Goal: Transaction & Acquisition: Purchase product/service

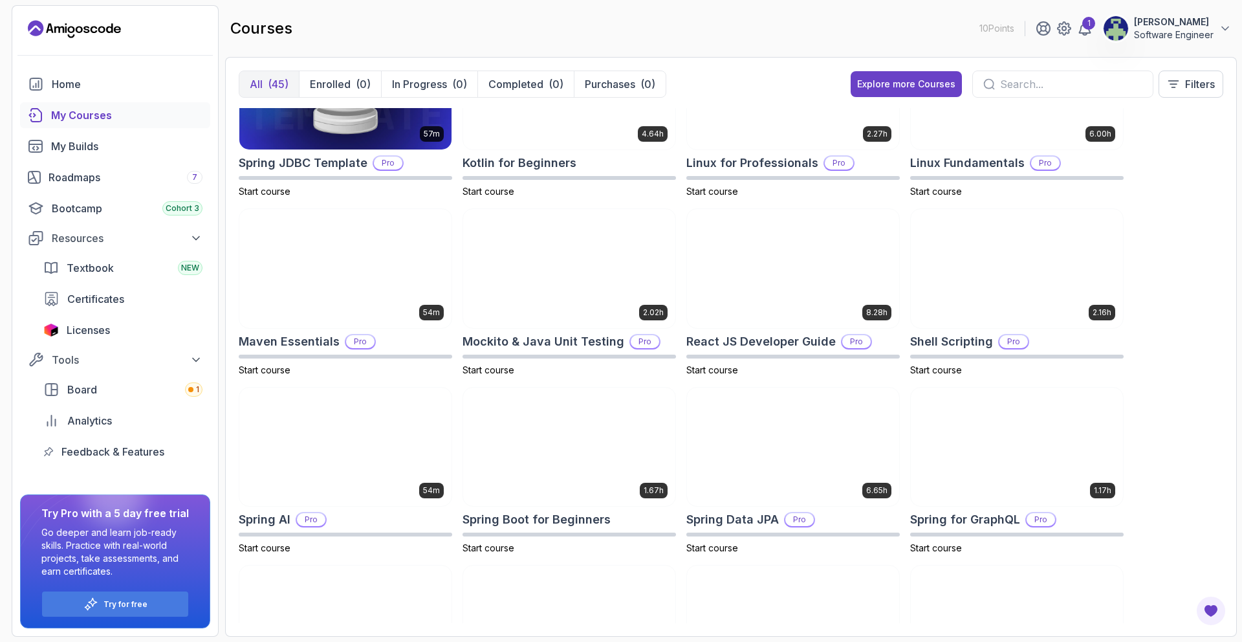
scroll to position [1311, 0]
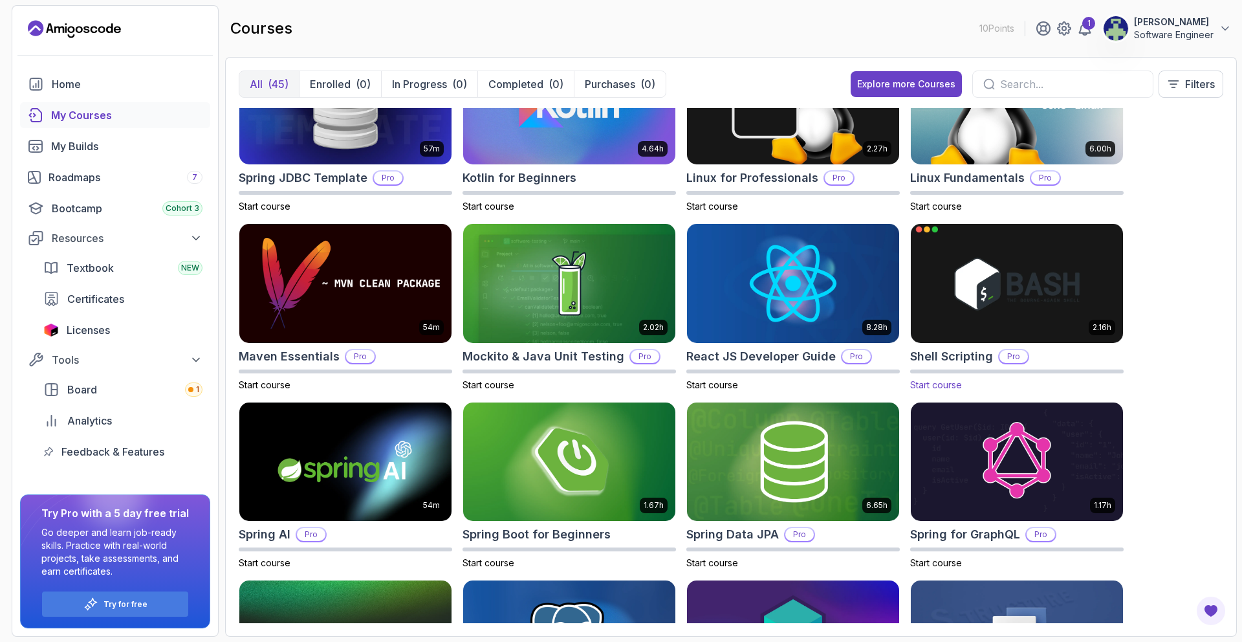
click at [972, 317] on img at bounding box center [1016, 283] width 222 height 125
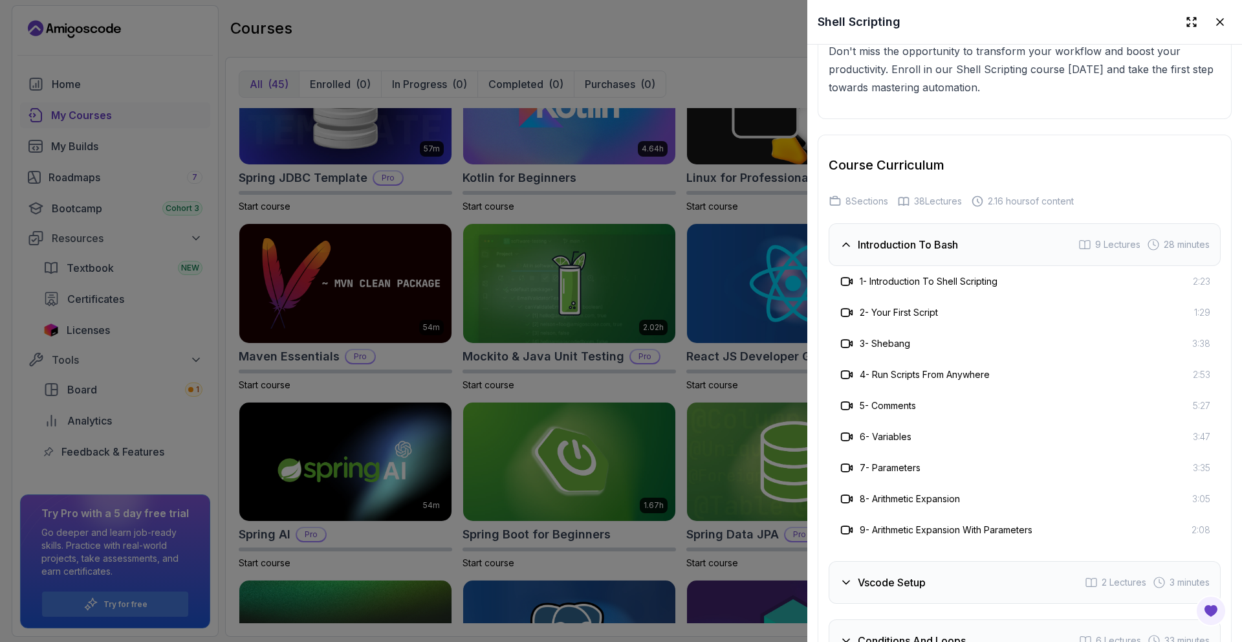
scroll to position [2266, 0]
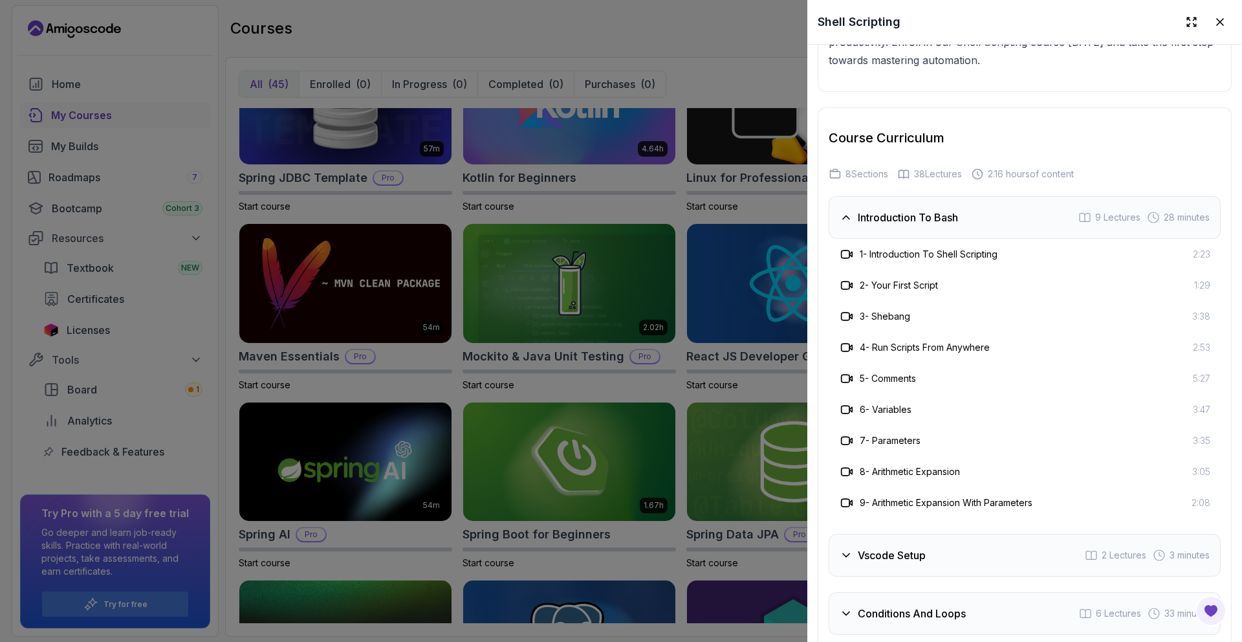
click at [933, 237] on div "Introduction To Bash 9 Lectures 28 minutes" at bounding box center [1024, 217] width 392 height 43
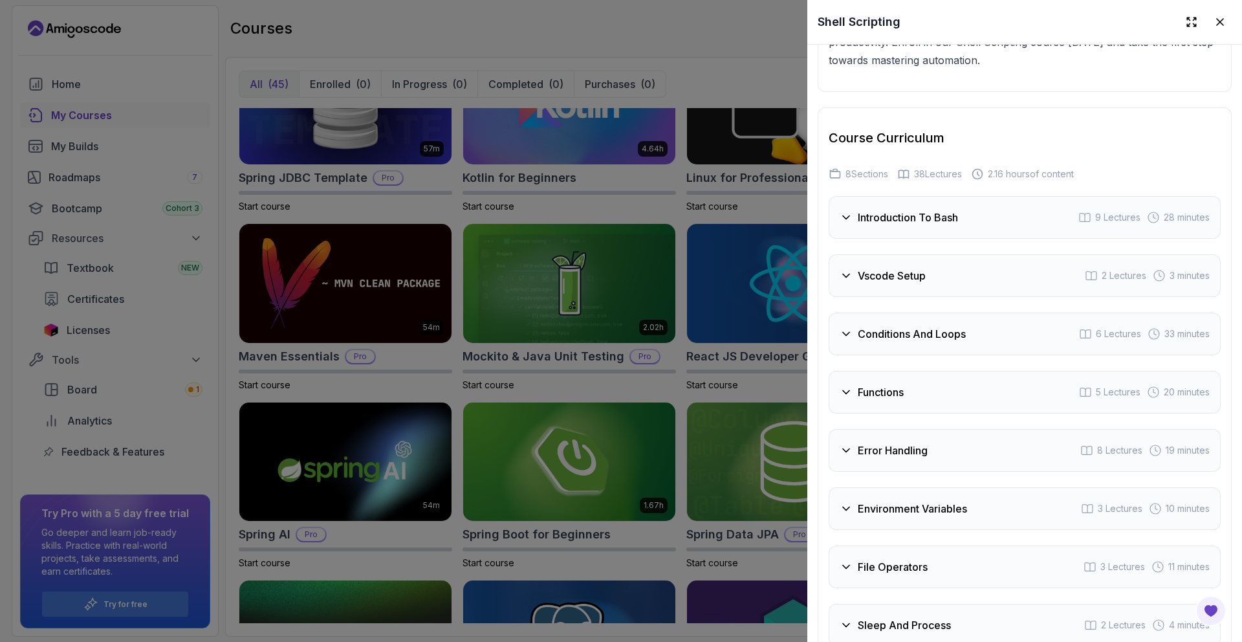
click at [903, 206] on div "Introduction To Bash 9 Lectures 28 minutes" at bounding box center [1024, 217] width 392 height 43
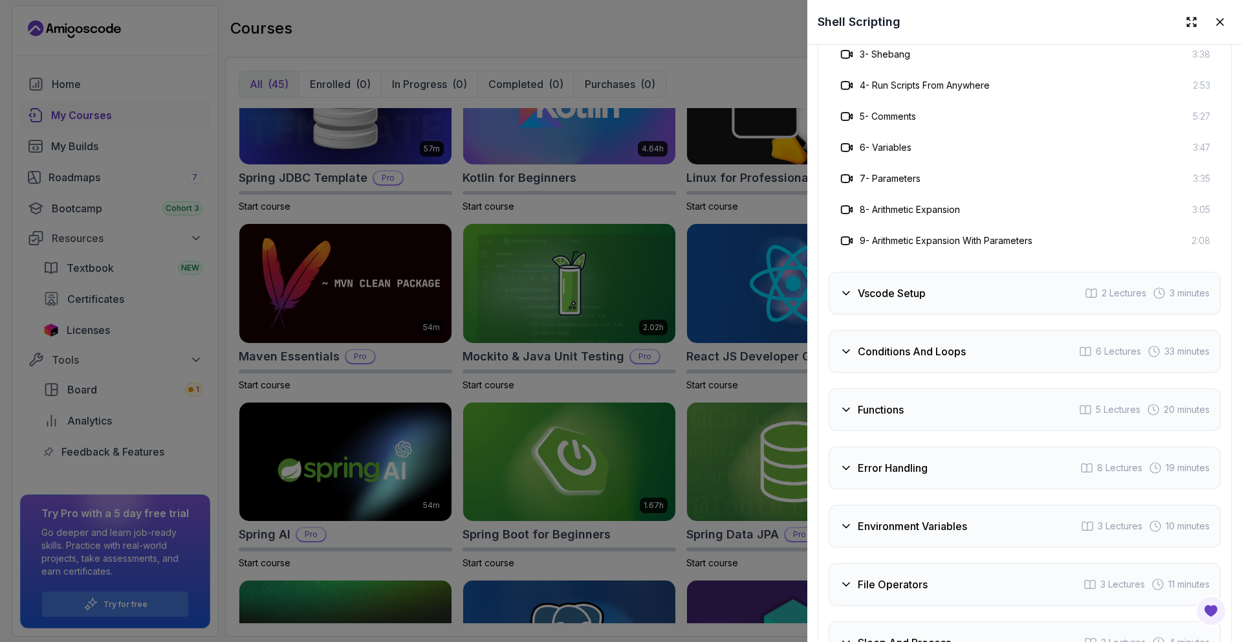
scroll to position [2782, 0]
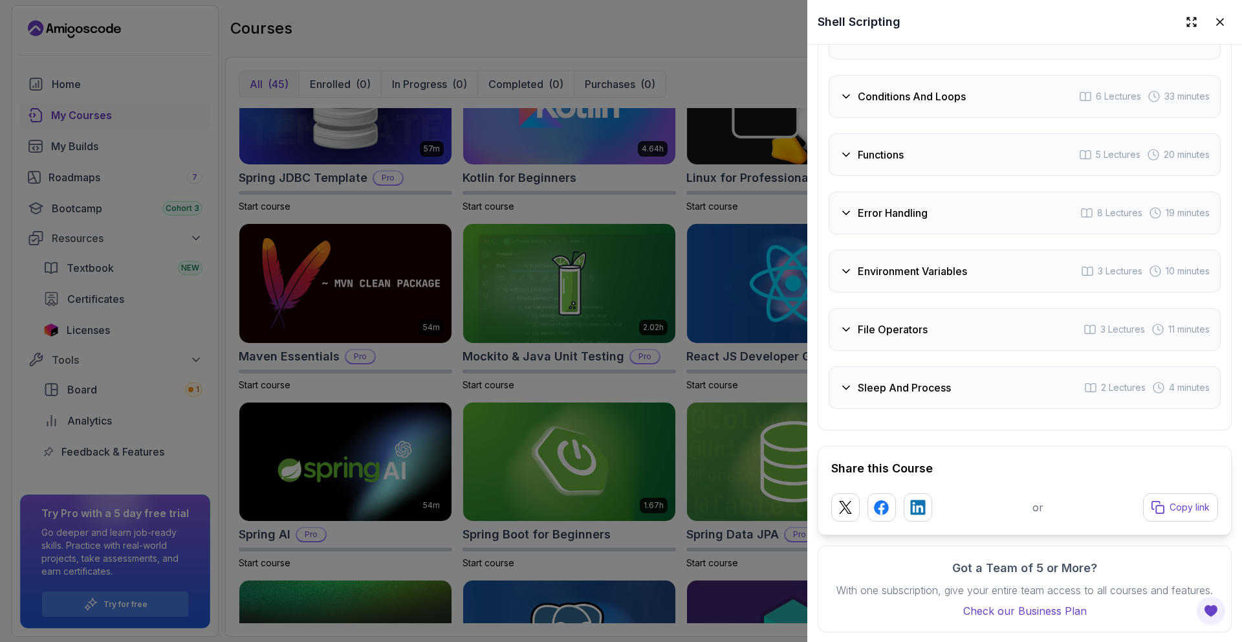
click at [535, 242] on div at bounding box center [621, 321] width 1242 height 642
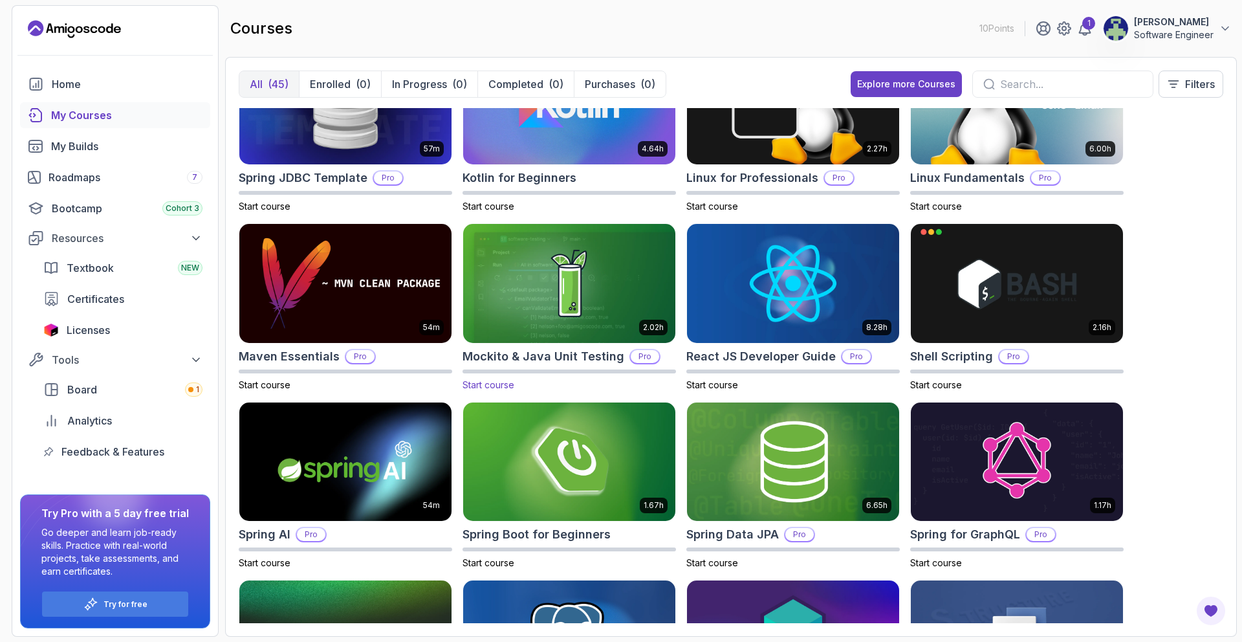
click at [570, 303] on img at bounding box center [569, 283] width 222 height 125
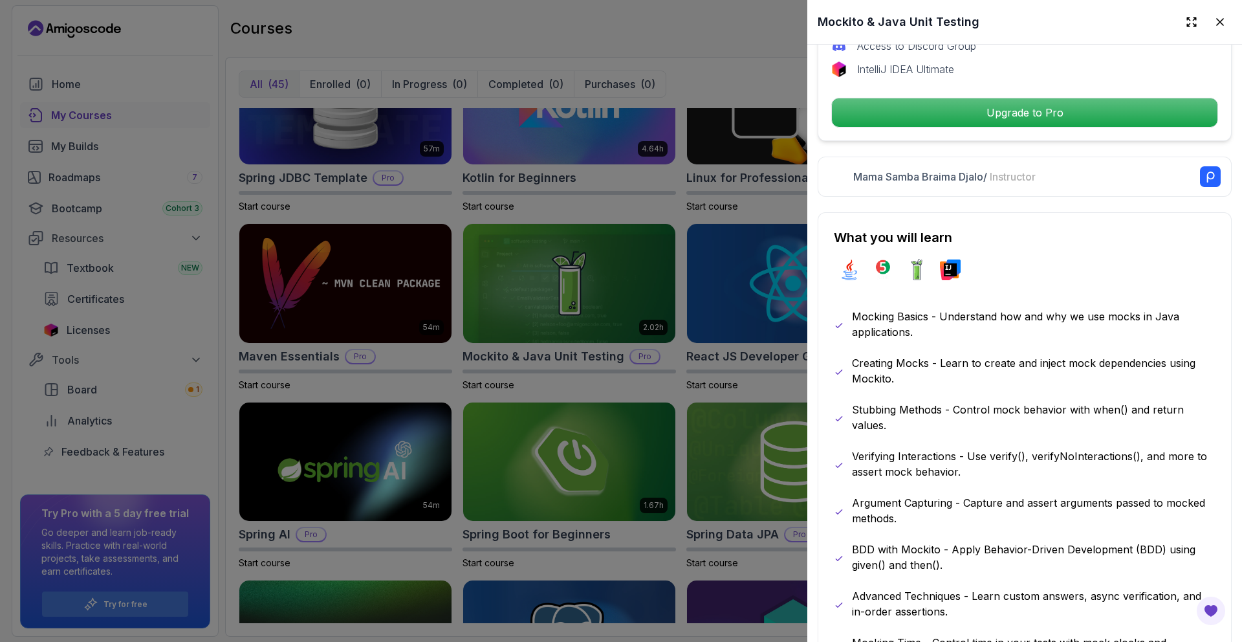
scroll to position [576, 0]
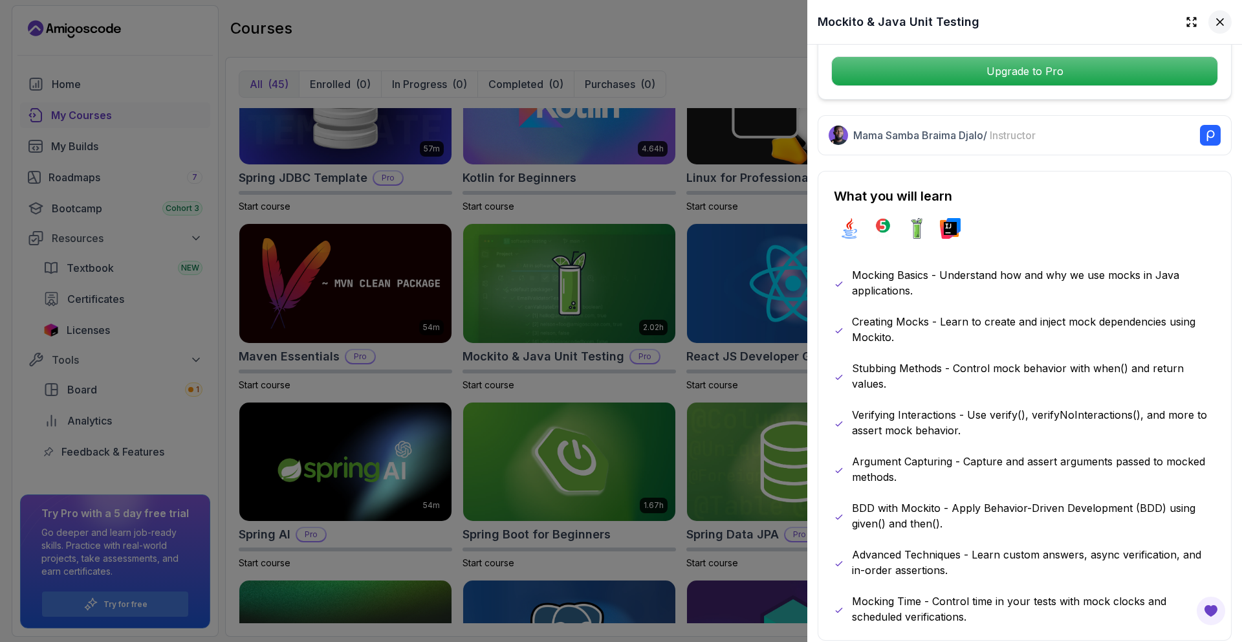
click at [1225, 16] on icon at bounding box center [1219, 22] width 13 height 13
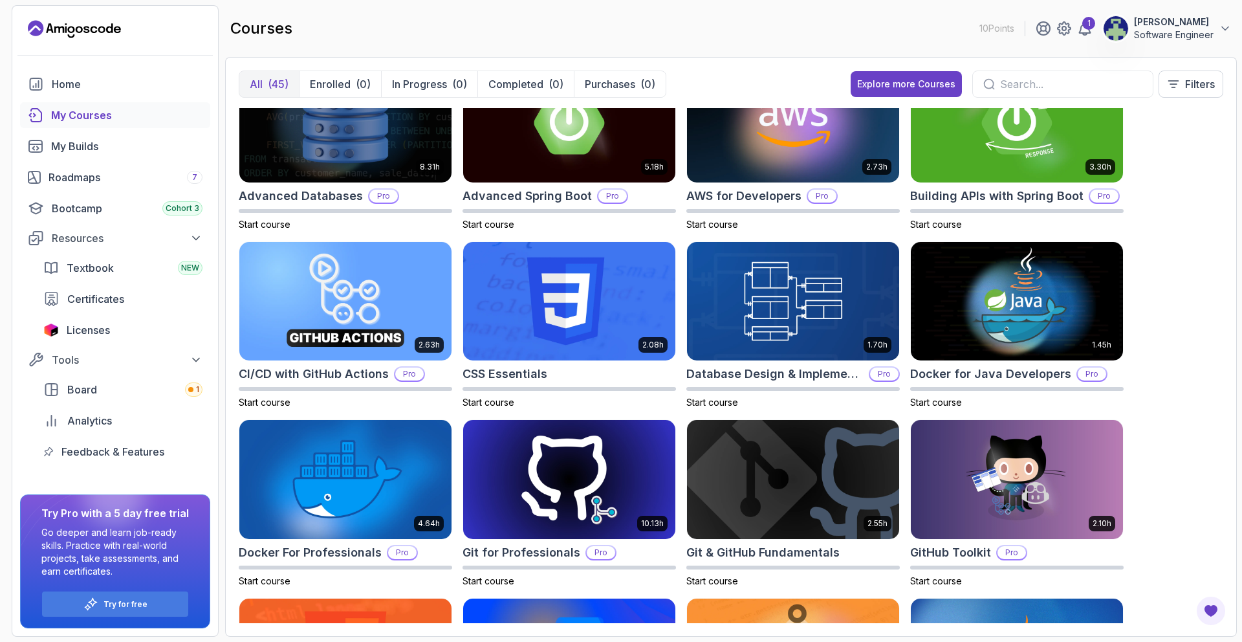
scroll to position [0, 0]
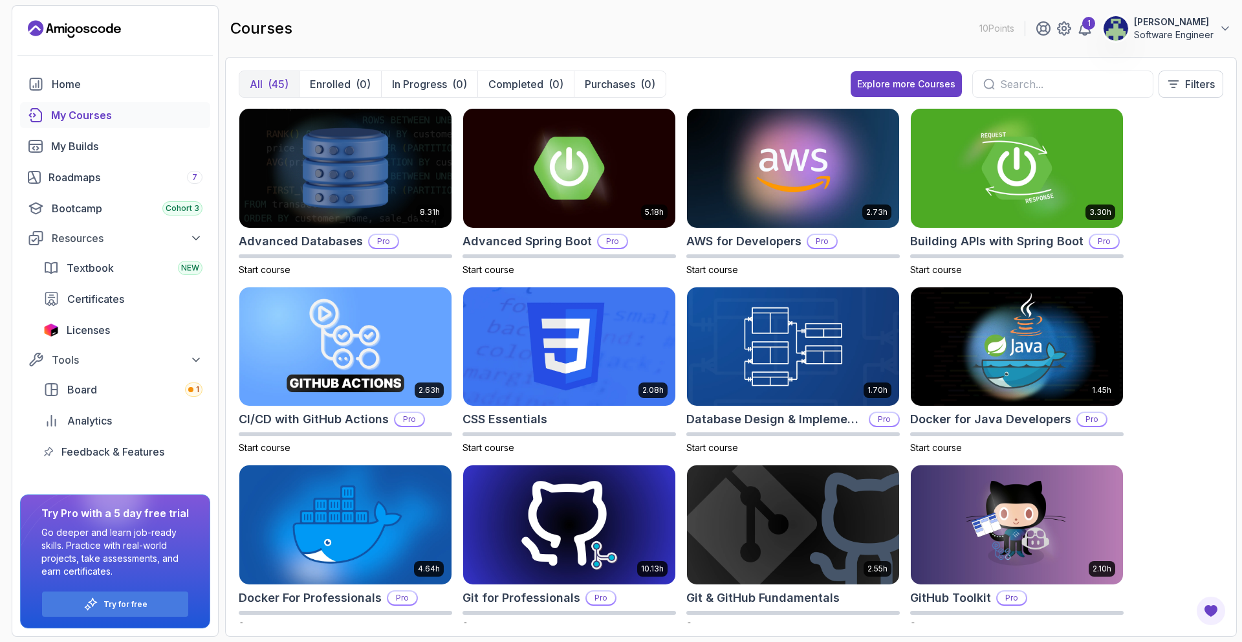
click at [918, 67] on div "All (45) Enrolled (0) In Progress (0) Completed (0) Purchases (0) Explore more …" at bounding box center [730, 346] width 1011 height 579
click at [419, 72] on button "In Progress (0)" at bounding box center [429, 84] width 96 height 26
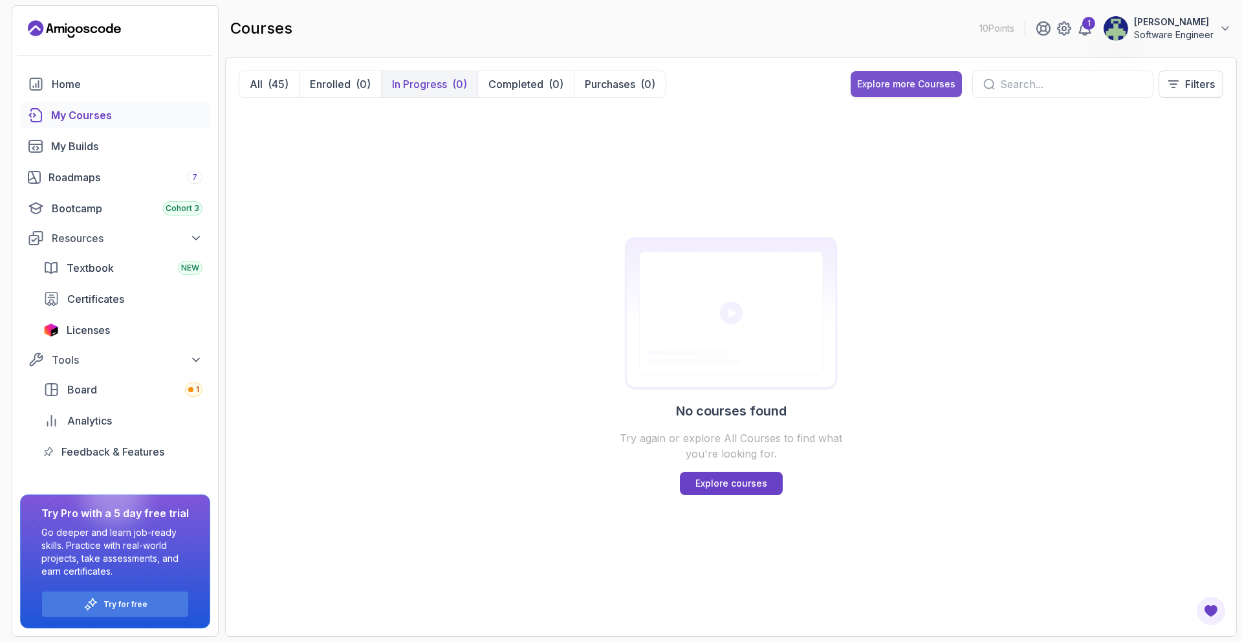
click at [882, 88] on div "Explore more Courses" at bounding box center [906, 84] width 98 height 13
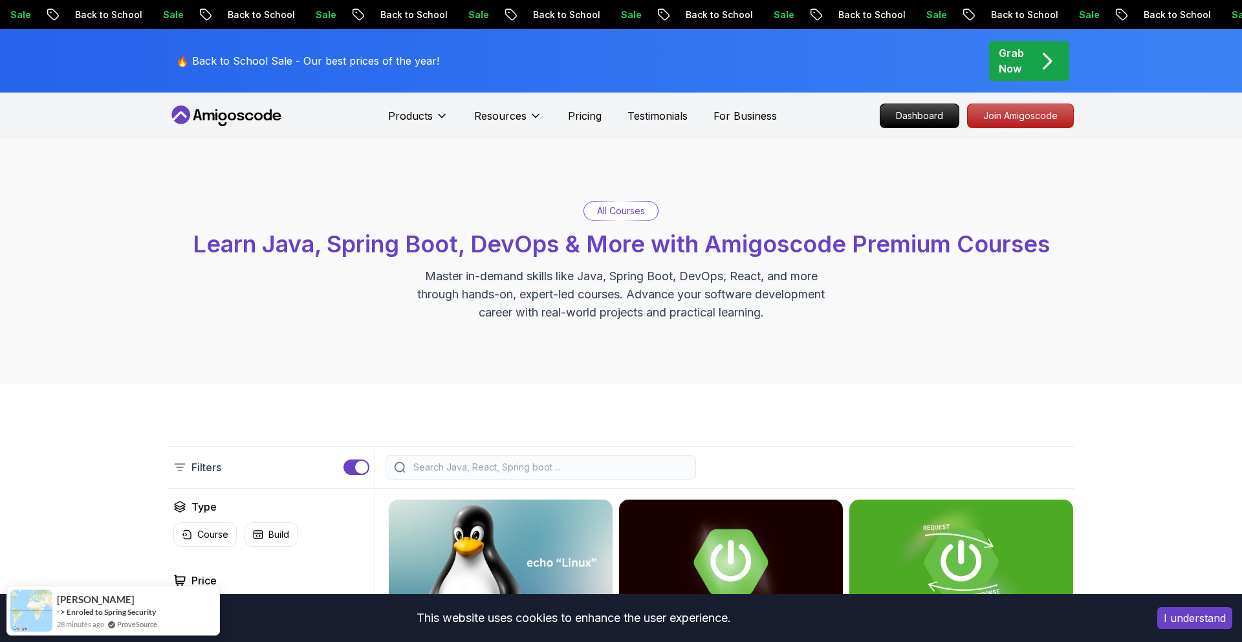
click at [1026, 101] on nav "Products Resources Pricing Testimonials For Business Dashboard Join Amigoscode" at bounding box center [620, 115] width 905 height 47
click at [1027, 74] on div "Grab Now" at bounding box center [1029, 60] width 61 height 31
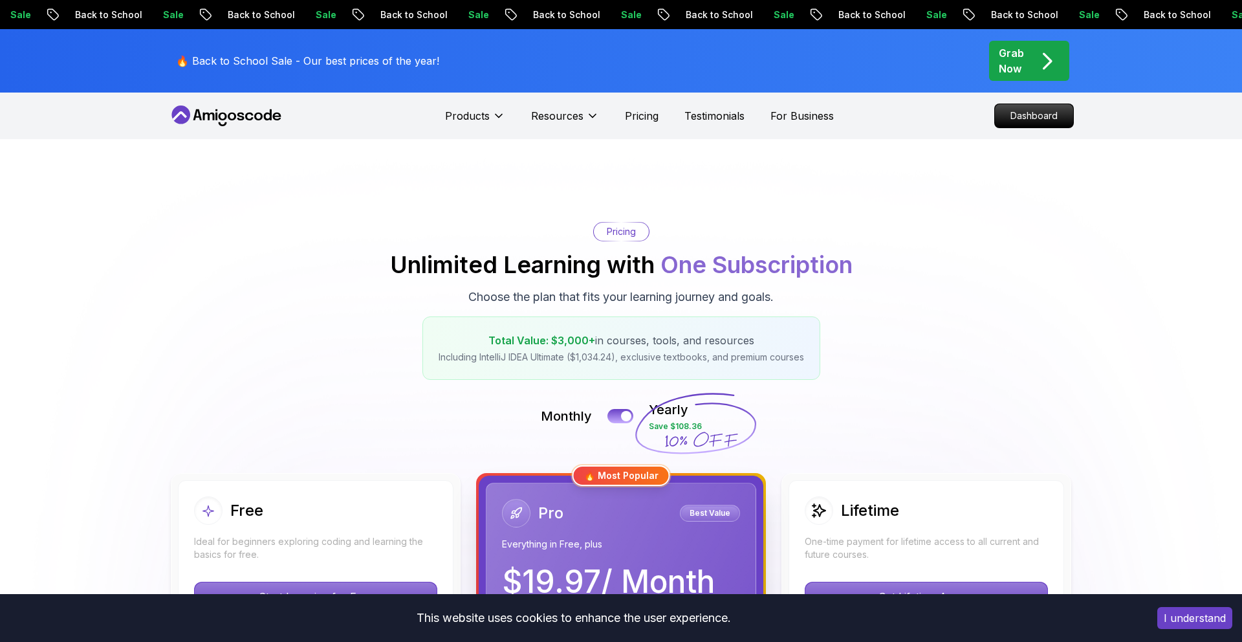
click at [1027, 74] on div "Grab Now" at bounding box center [1029, 60] width 61 height 31
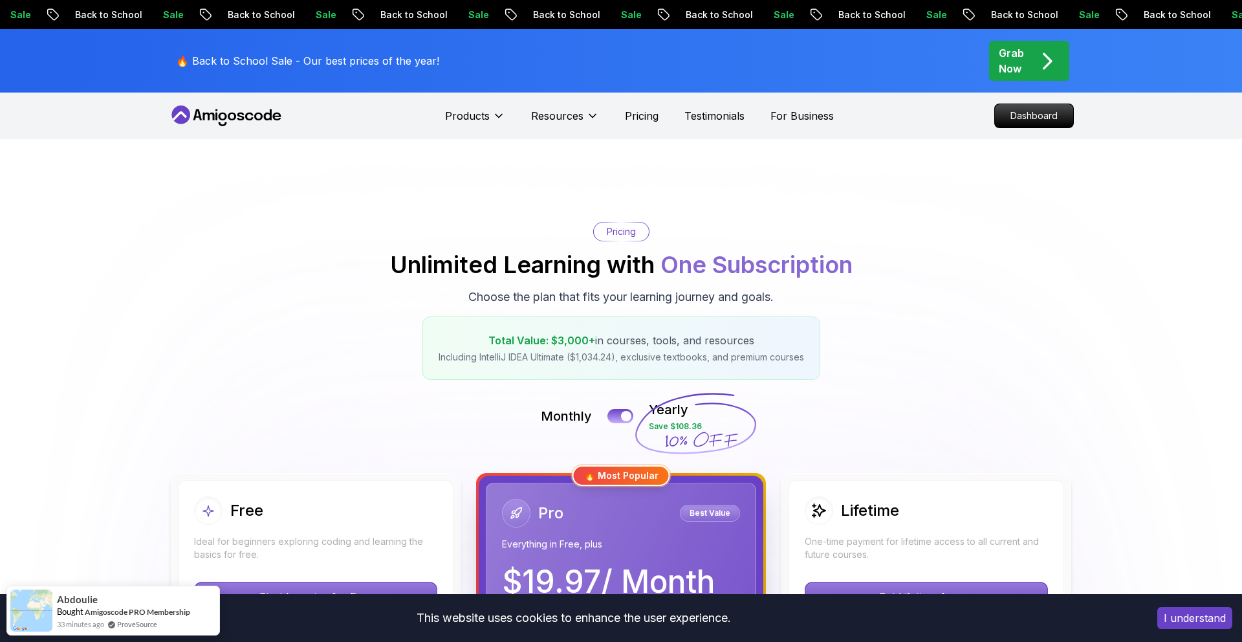
click at [1046, 55] on icon "pre-order" at bounding box center [1047, 61] width 7 height 15
click at [1061, 41] on span "pre-order" at bounding box center [1029, 61] width 80 height 40
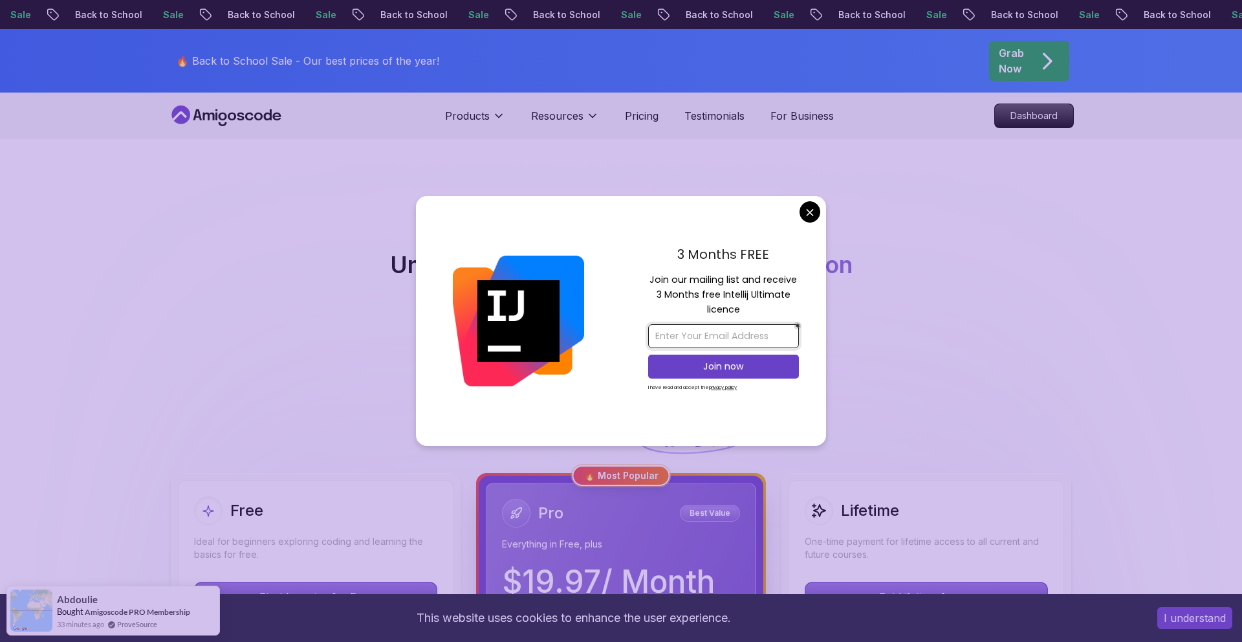
click at [762, 327] on input "email" at bounding box center [723, 336] width 151 height 24
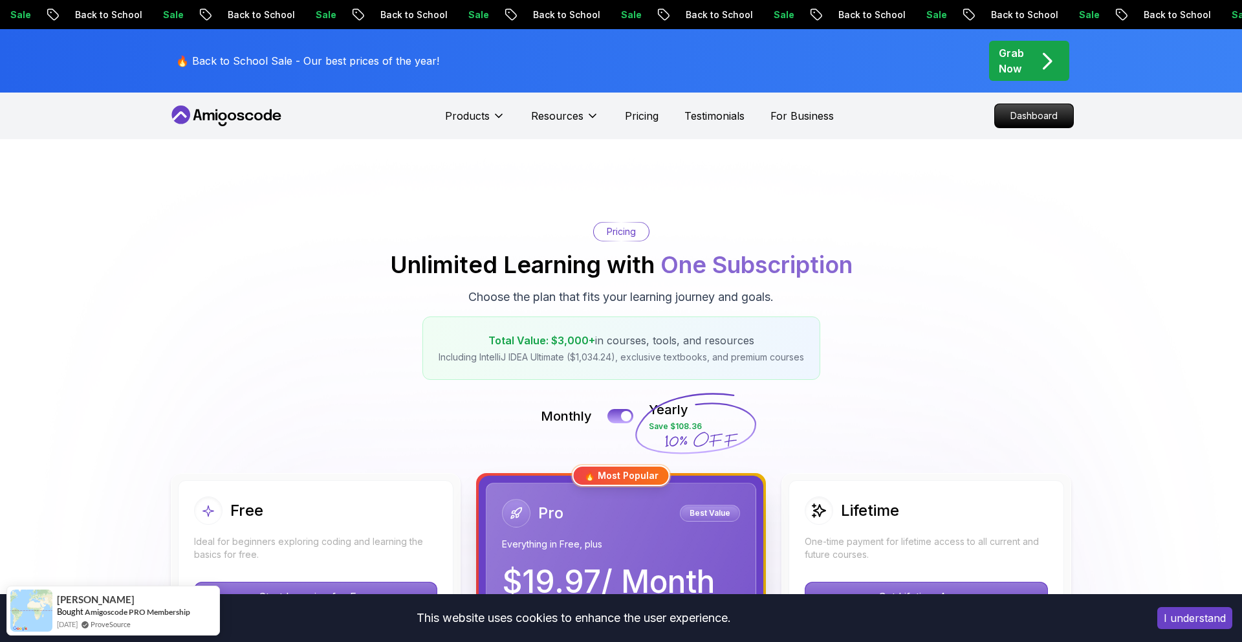
click at [1033, 59] on div "Grab Now" at bounding box center [1029, 60] width 61 height 31
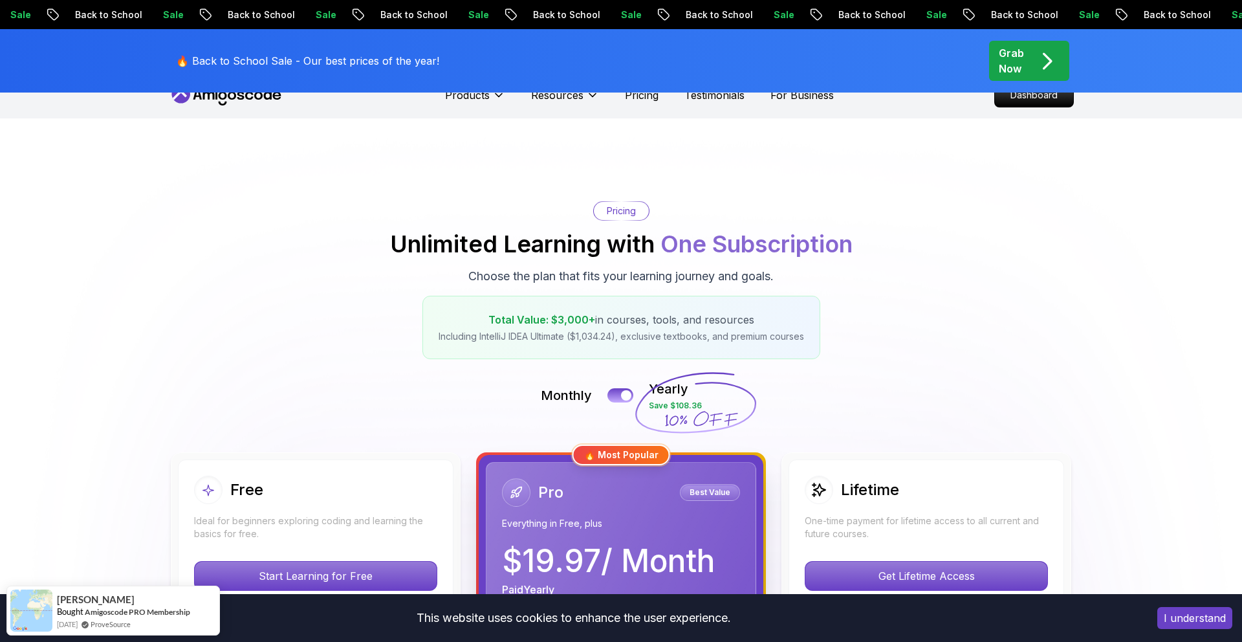
scroll to position [23, 0]
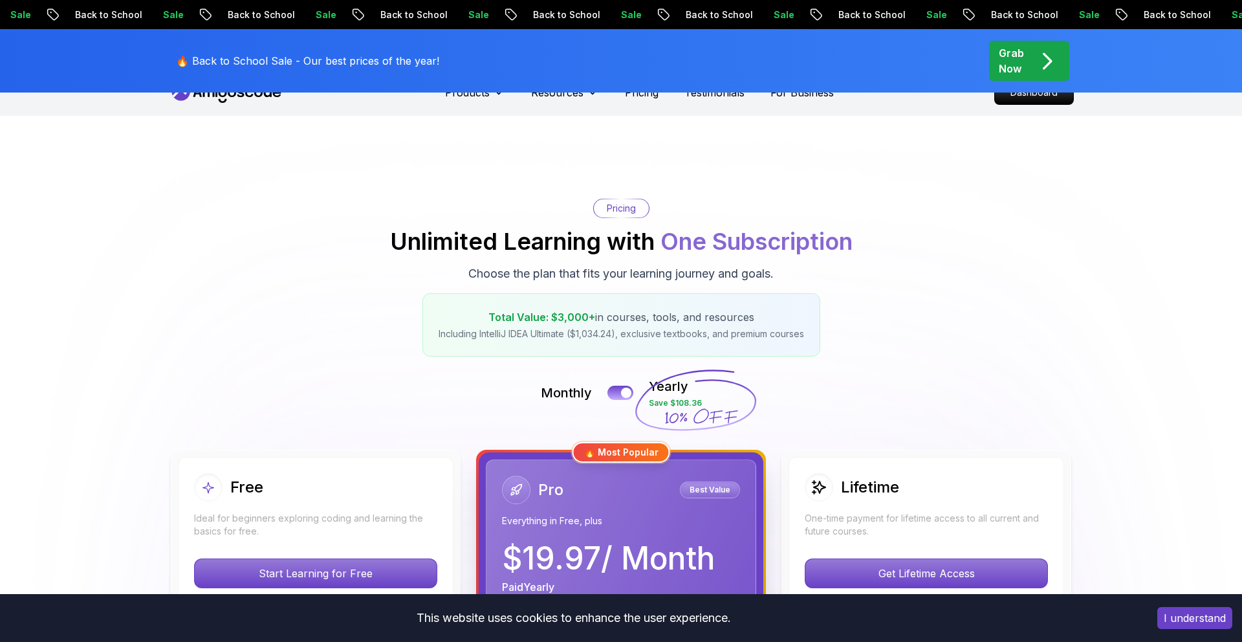
click at [898, 1] on div "Sale Back to School Sale Back to School Sale Back to School Sale Back to School…" at bounding box center [621, 14] width 1242 height 29
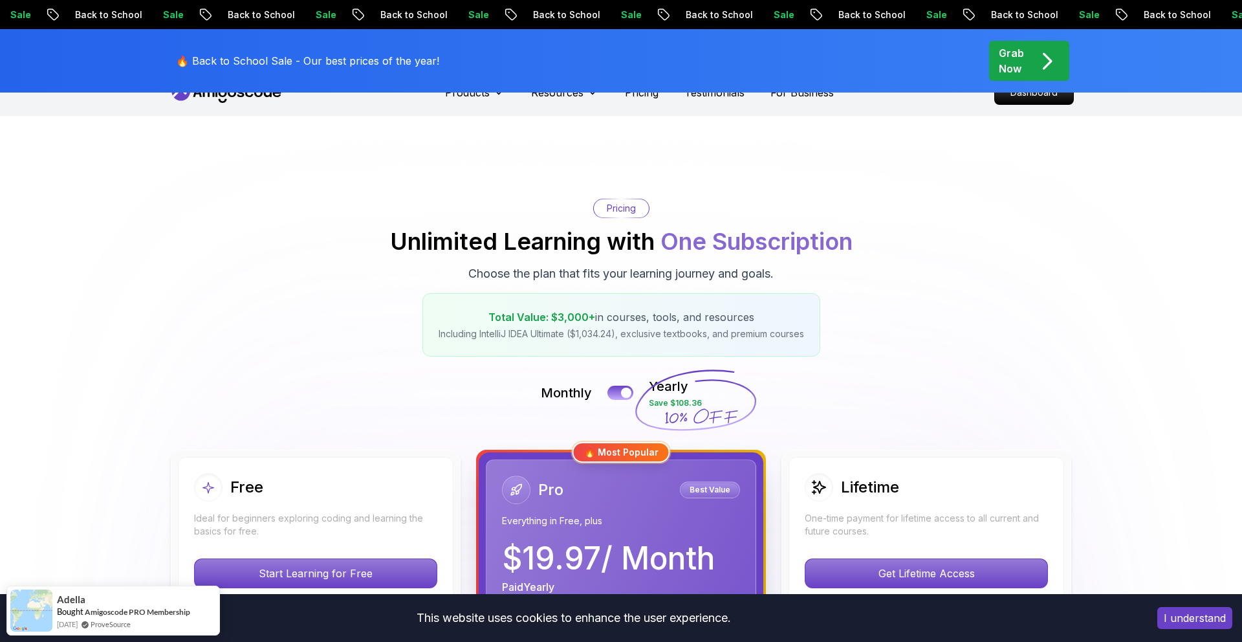
click at [898, 5] on div "Sale Back to School Sale Back to School Sale Back to School Sale Back to School…" at bounding box center [621, 14] width 1242 height 29
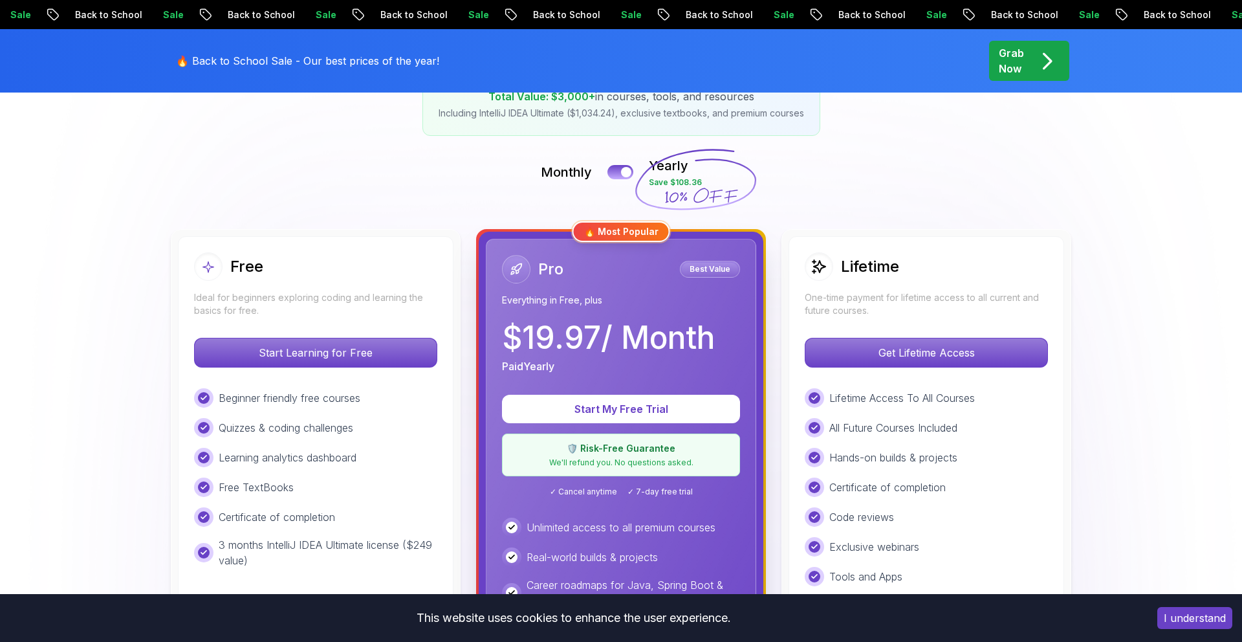
scroll to position [235, 0]
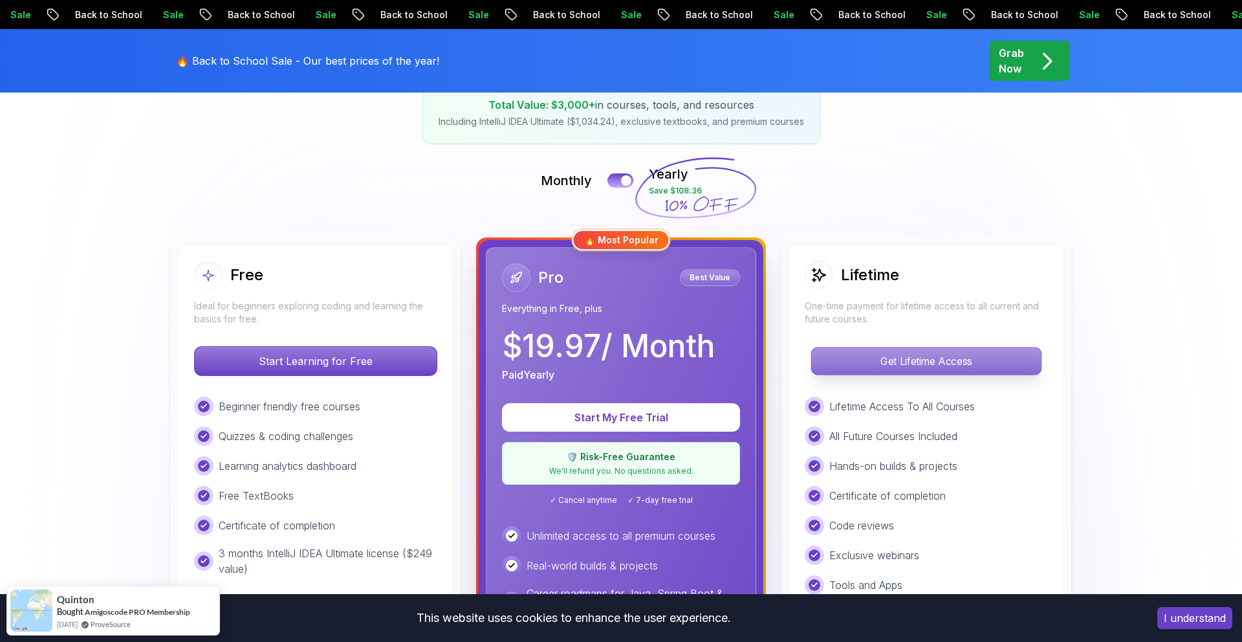
click at [927, 364] on p "Get Lifetime Access" at bounding box center [926, 360] width 230 height 27
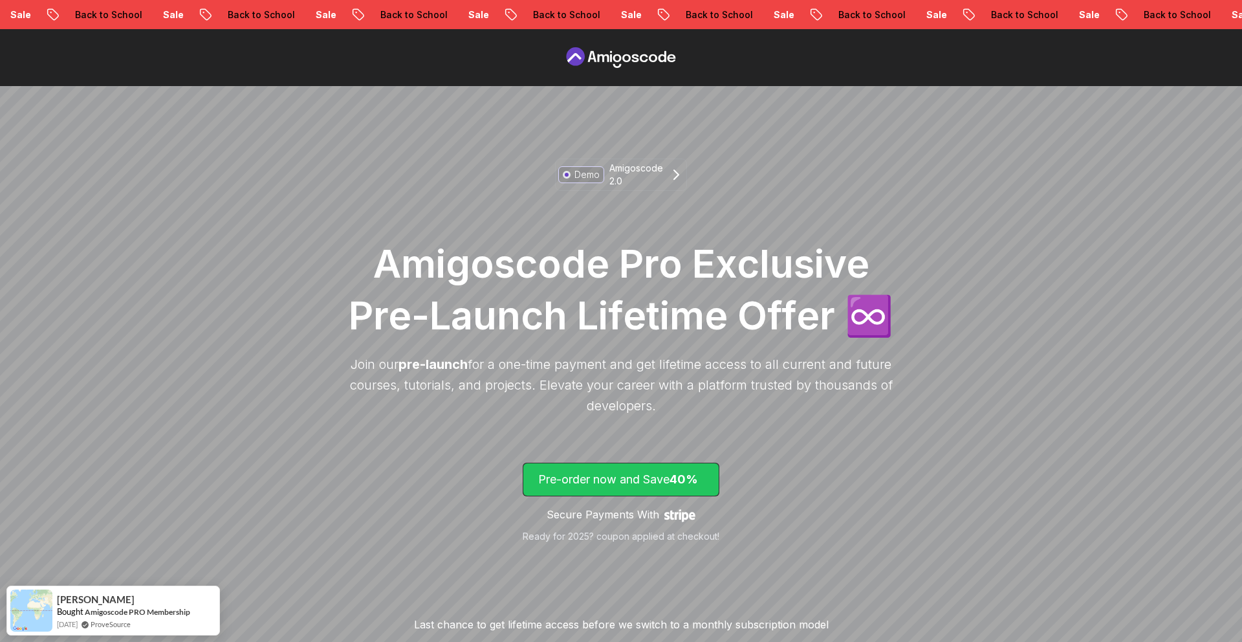
click at [653, 473] on p "Pre-order now and Save 40%" at bounding box center [621, 479] width 166 height 18
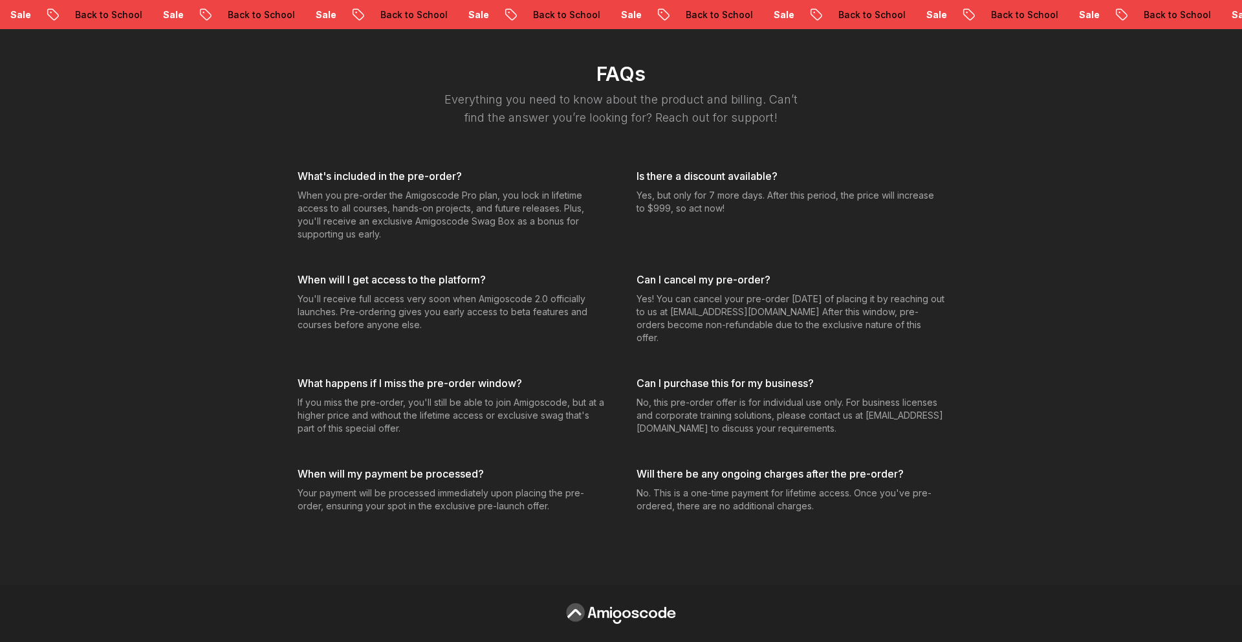
scroll to position [3338, 0]
